Goal: Information Seeking & Learning: Learn about a topic

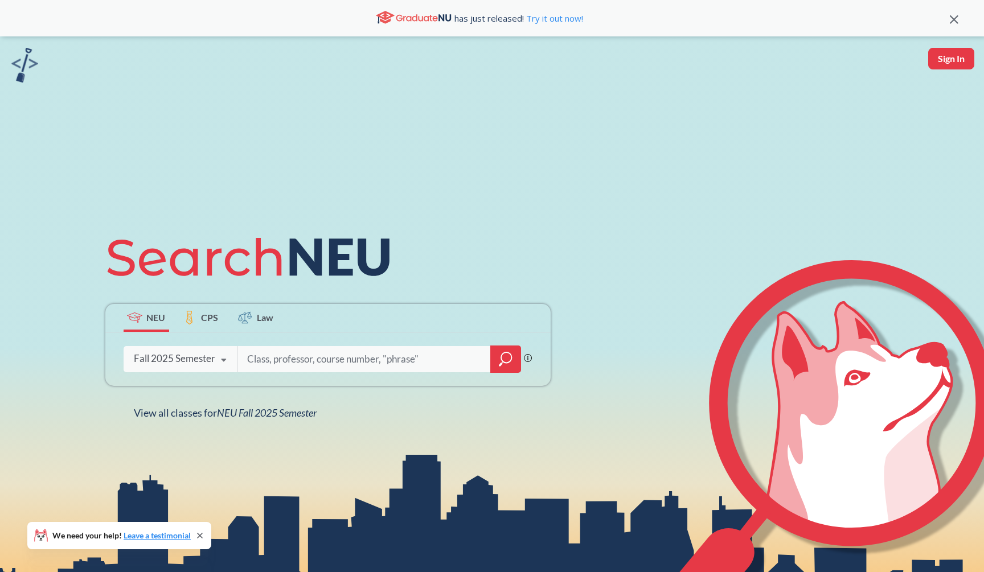
click at [501, 356] on icon "magnifying glass" at bounding box center [506, 357] width 10 height 10
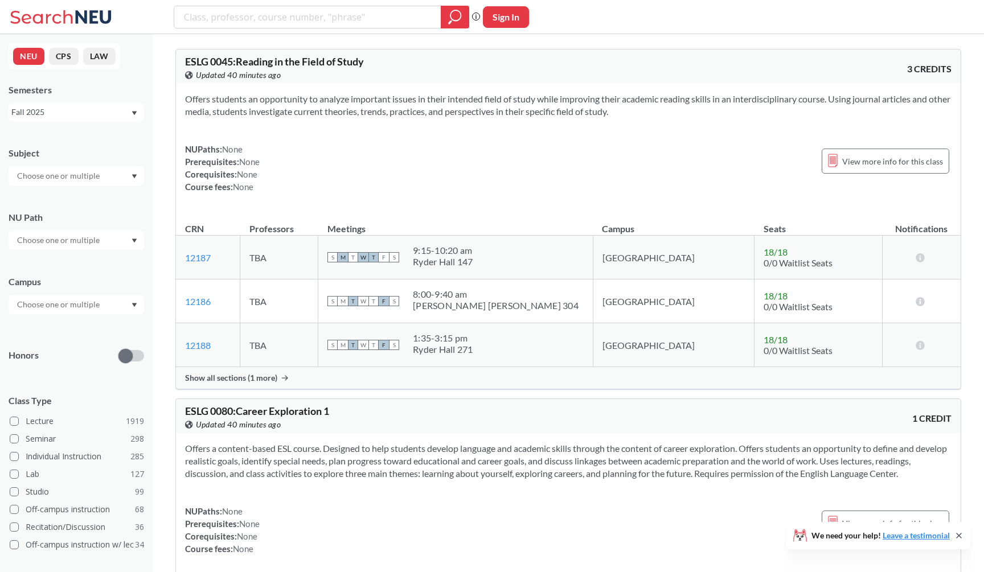
click at [116, 189] on div "Subject NU Path Campus Honors Class Type Lecture 1919 Seminar 298 Individual In…" at bounding box center [76, 393] width 135 height 516
click at [116, 182] on div at bounding box center [76, 175] width 135 height 19
click at [106, 234] on div "MATH ( 66 ) Mathematics" at bounding box center [76, 246] width 135 height 31
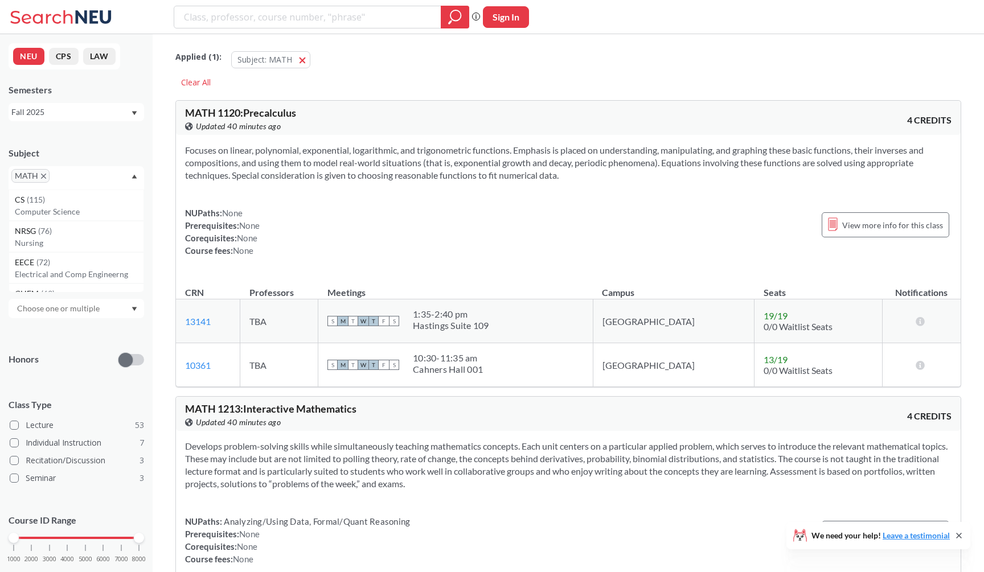
click at [282, 205] on div "Focuses on linear, polynomial, exponential, logarithmic, and trigonometric func…" at bounding box center [568, 205] width 784 height 140
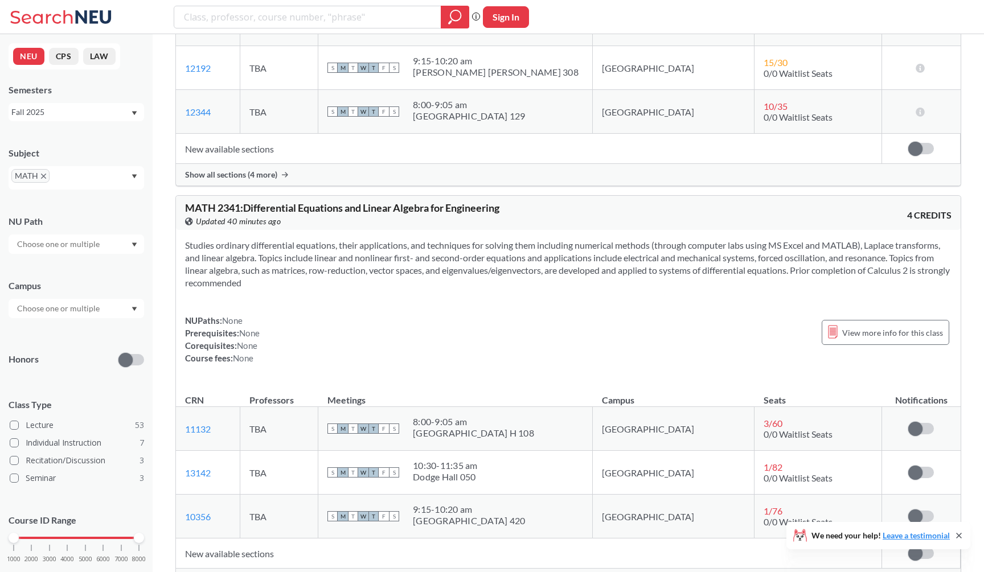
scroll to position [5200, 0]
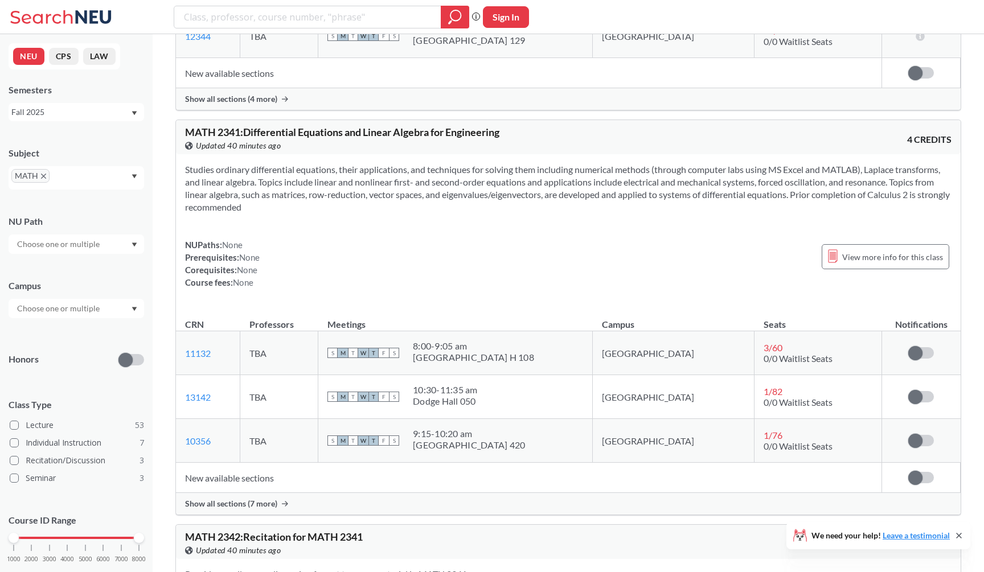
click at [306, 507] on div "Show all sections (7 more)" at bounding box center [568, 504] width 784 height 22
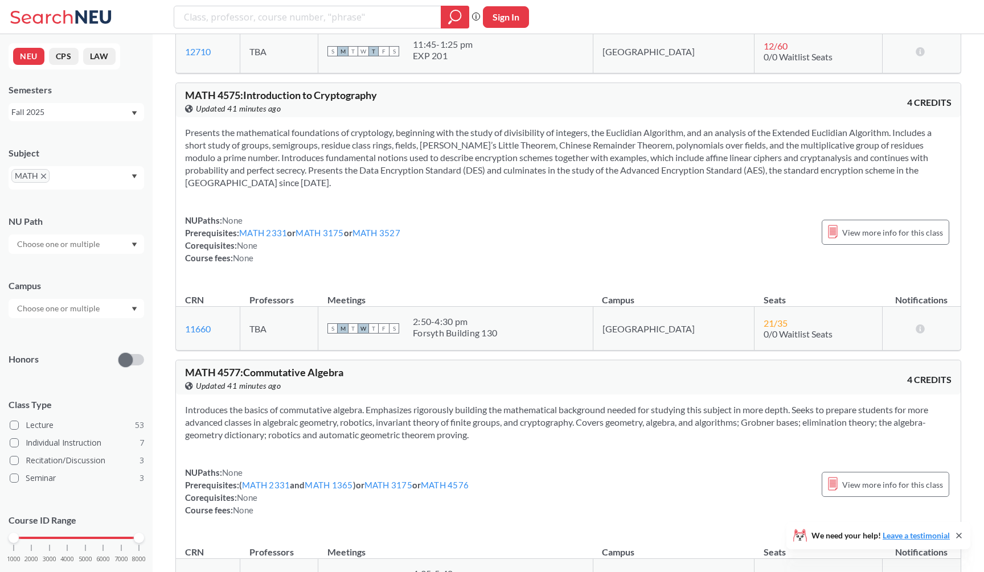
scroll to position [10004, 0]
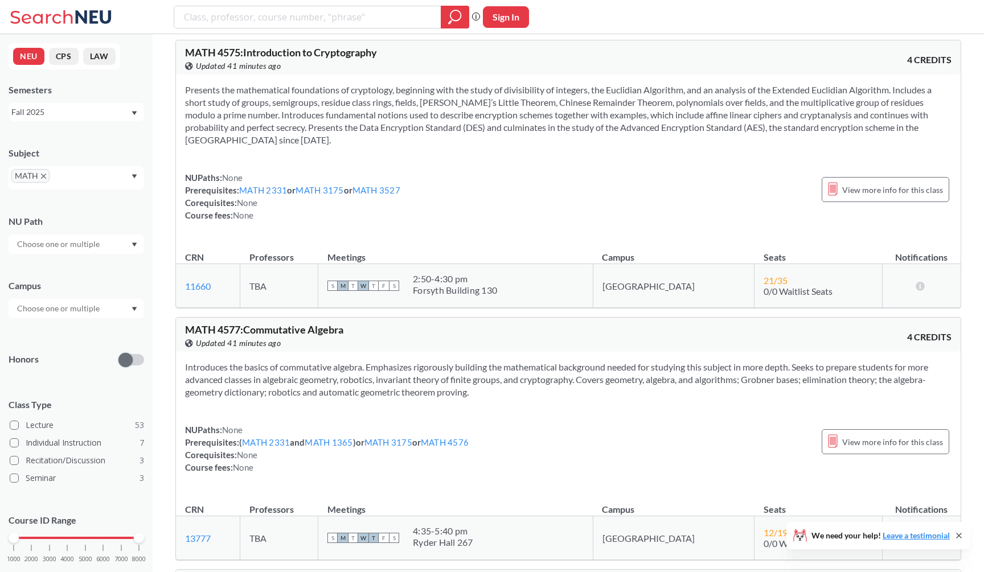
click at [507, 240] on div "Presents the mathematical foundations of cryptology, beginning with the study o…" at bounding box center [568, 157] width 784 height 165
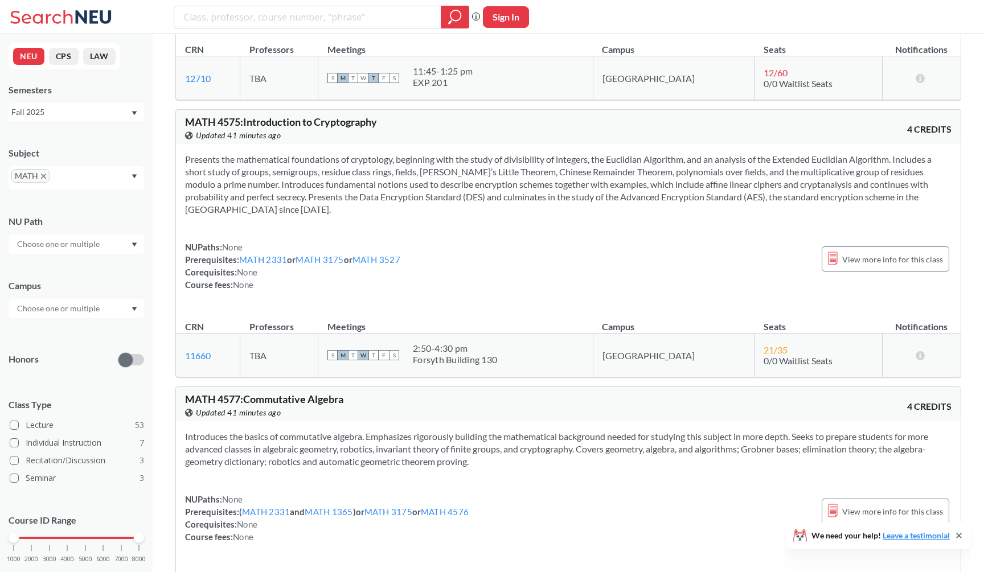
scroll to position [9928, 0]
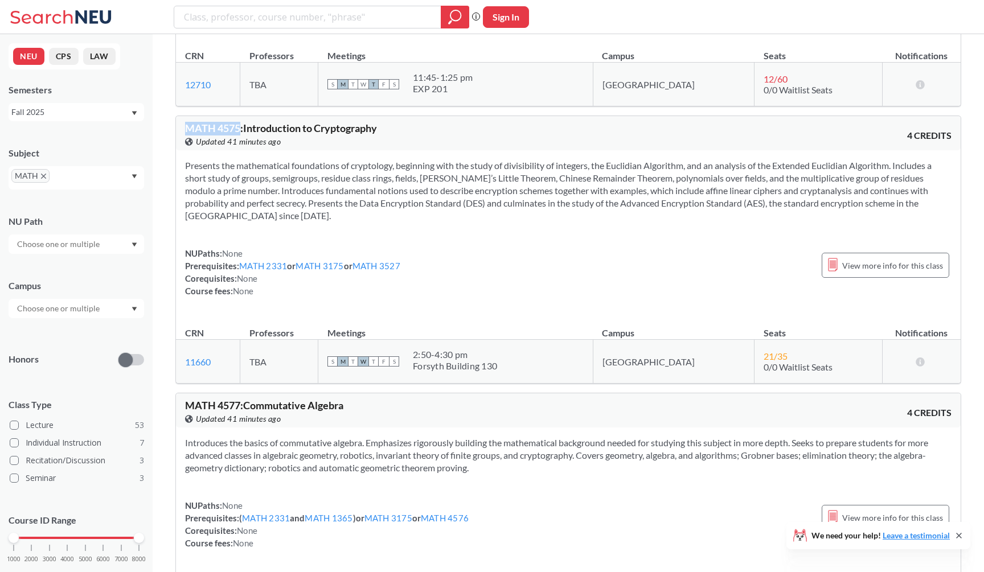
drag, startPoint x: 187, startPoint y: 140, endPoint x: 238, endPoint y: 139, distance: 51.2
click at [239, 134] on span "MATH 4575 : Introduction to Cryptography" at bounding box center [281, 128] width 192 height 13
click at [238, 134] on span "MATH 4575 : Introduction to Cryptography" at bounding box center [281, 128] width 192 height 13
click at [384, 1] on div "Phrase search guarantees the exact search appears in the results. Ex. If you wa…" at bounding box center [492, 17] width 984 height 34
click at [374, 7] on input "search" at bounding box center [308, 16] width 250 height 19
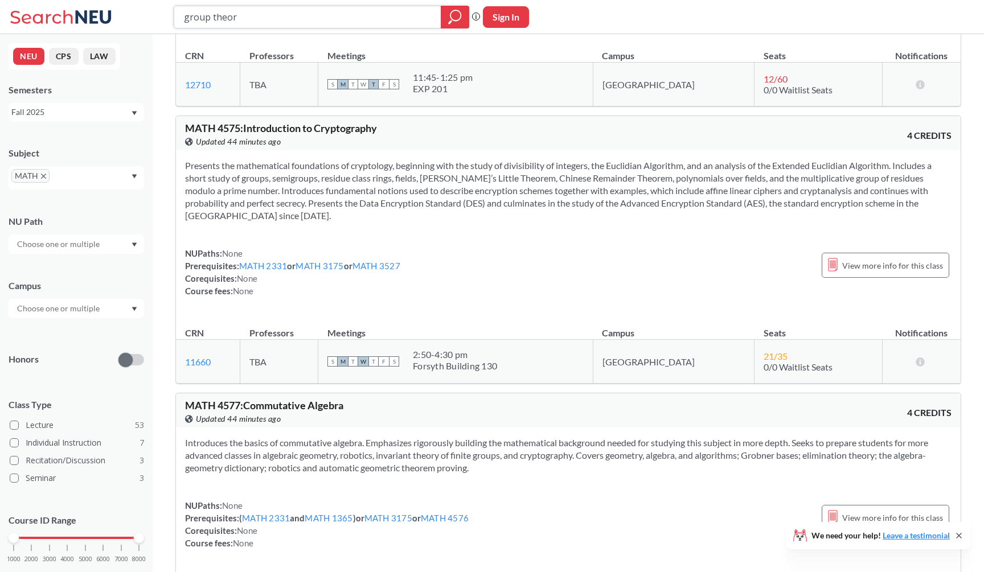
type input "group theory"
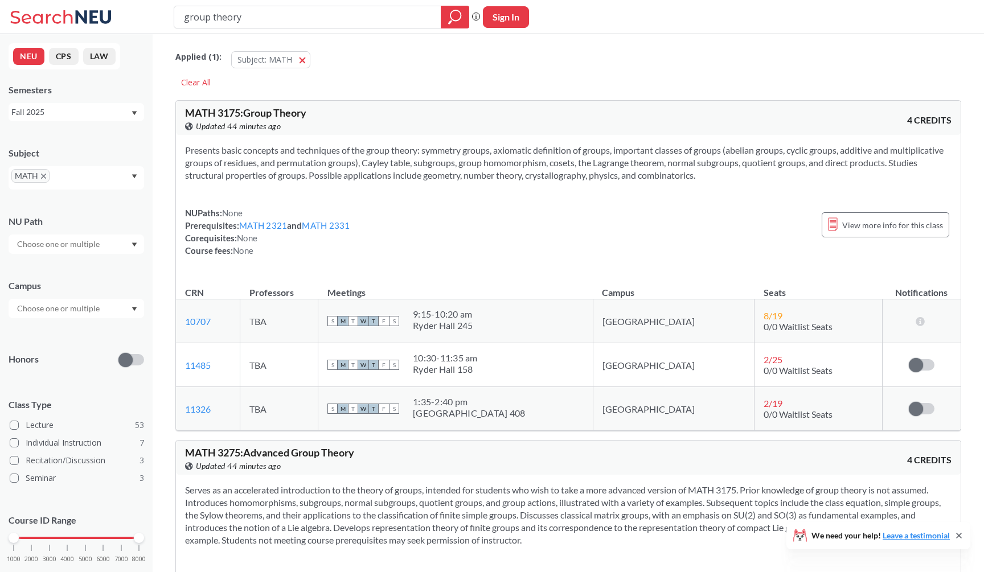
click at [421, 152] on section "Presents basic concepts and techniques of the group theory: symmetry groups, ax…" at bounding box center [568, 163] width 766 height 38
